Goal: Register for event/course

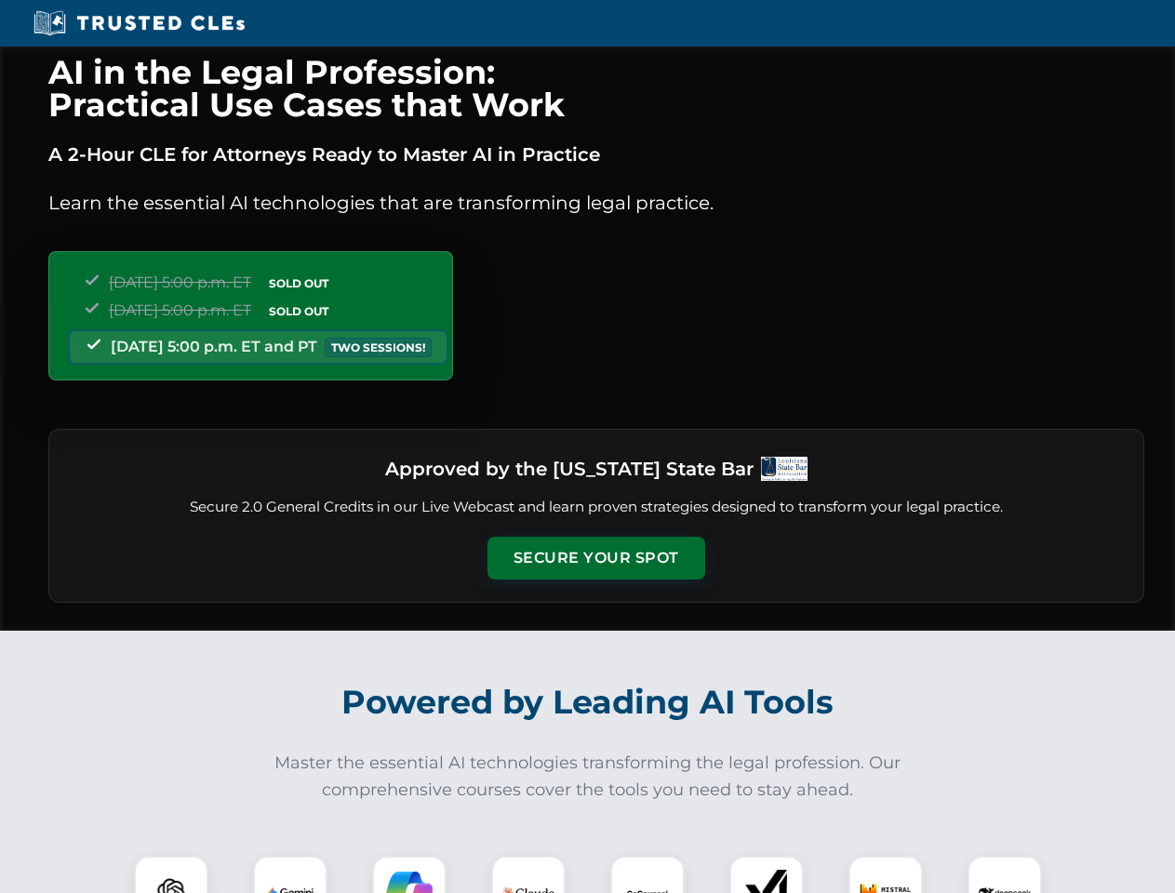
click at [596, 558] on button "Secure Your Spot" at bounding box center [597, 558] width 218 height 43
click at [171, 875] on img at bounding box center [171, 893] width 54 height 54
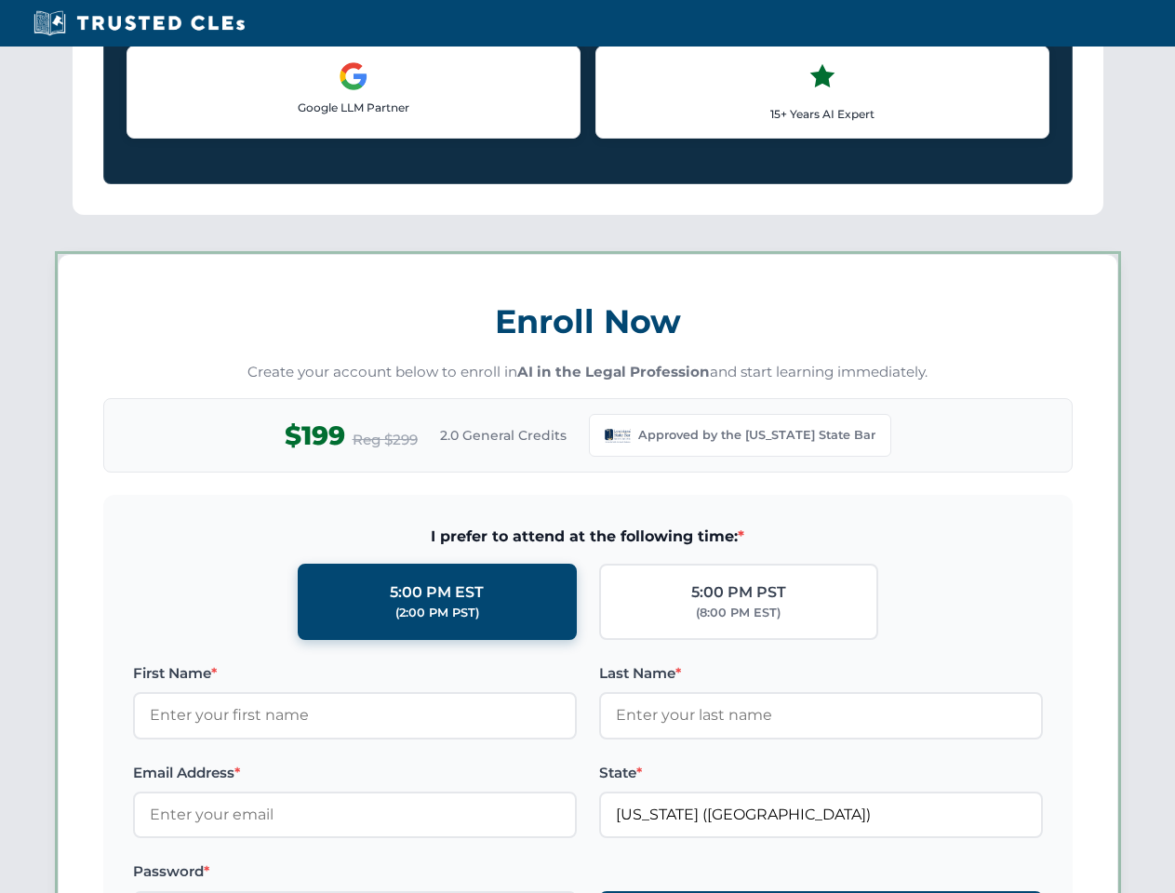
click at [409, 875] on label "Password *" at bounding box center [355, 872] width 444 height 22
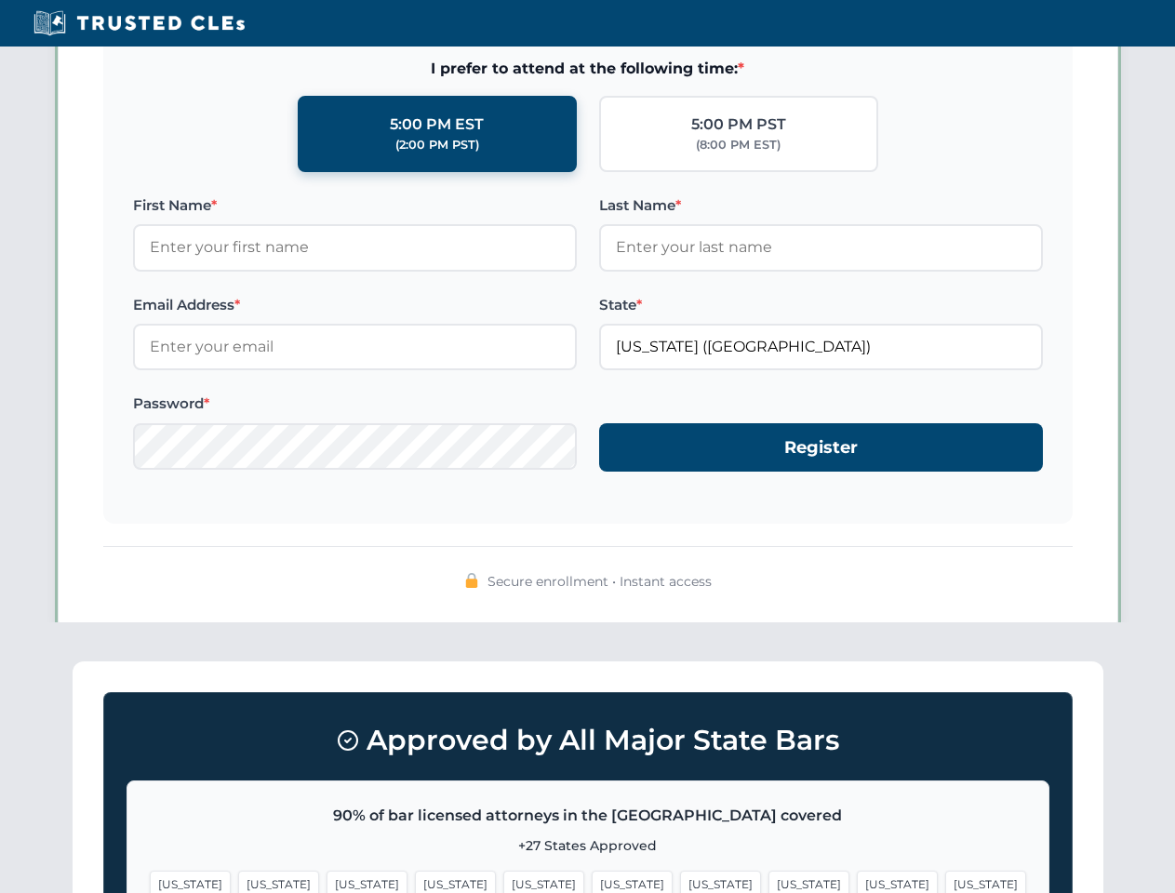
click at [857, 875] on span "[US_STATE]" at bounding box center [897, 884] width 81 height 27
